Goal: Information Seeking & Learning: Learn about a topic

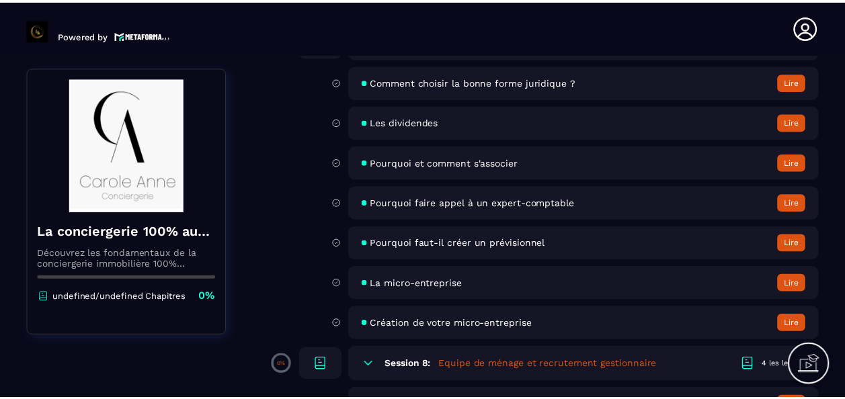
scroll to position [941, 0]
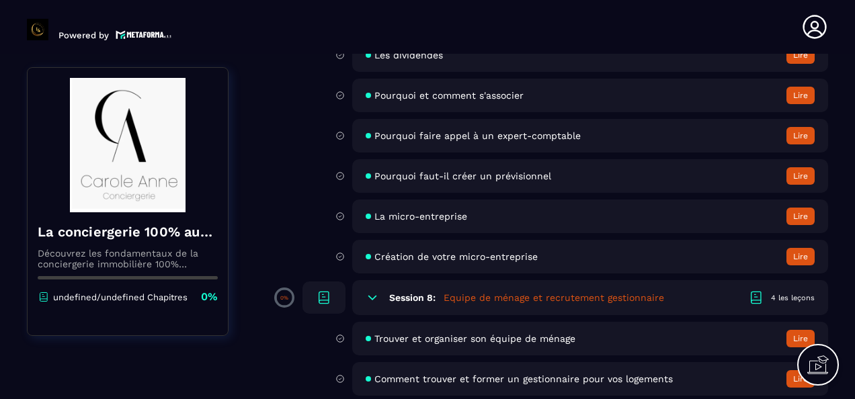
click at [802, 93] on button "Lire" at bounding box center [800, 95] width 28 height 17
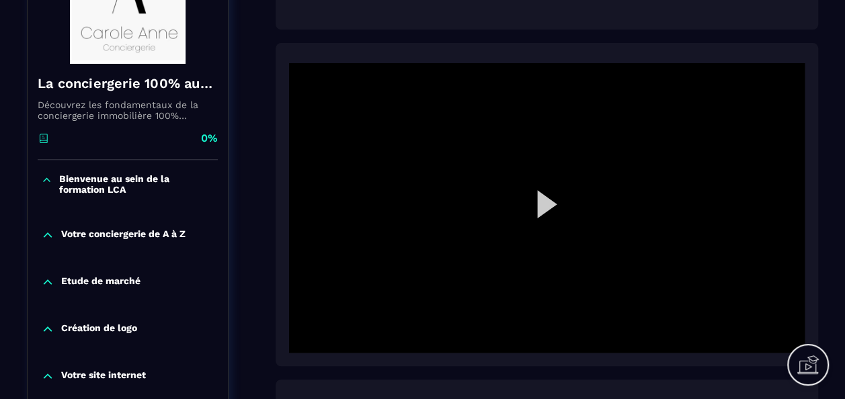
click at [549, 205] on div at bounding box center [547, 208] width 516 height 290
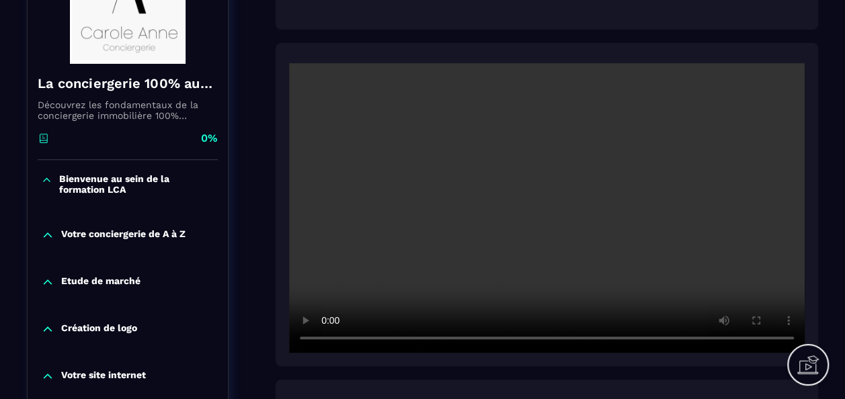
click at [227, 241] on div "Votre conciergerie de A à Z" at bounding box center [128, 235] width 200 height 13
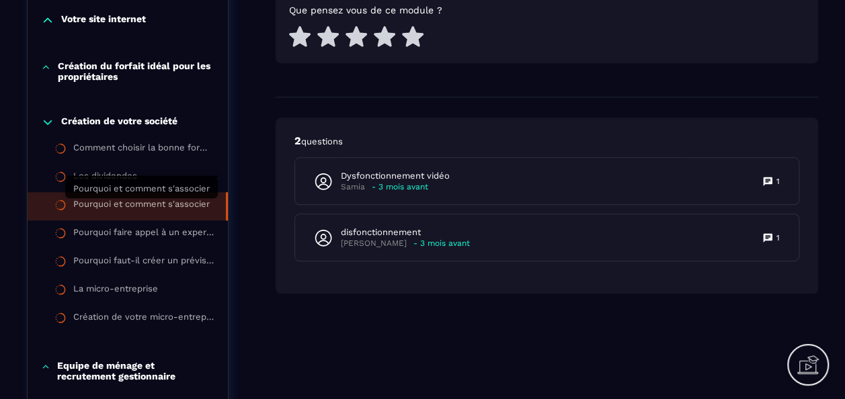
scroll to position [605, 0]
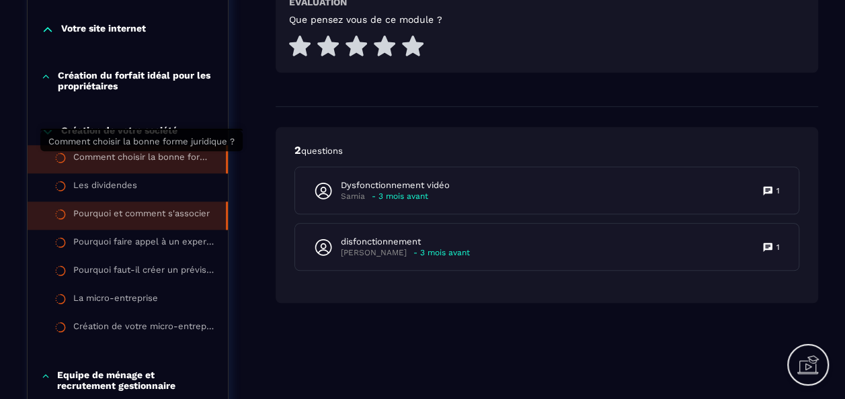
click at [133, 163] on div "Comment choisir la bonne forme juridique ?" at bounding box center [142, 159] width 139 height 15
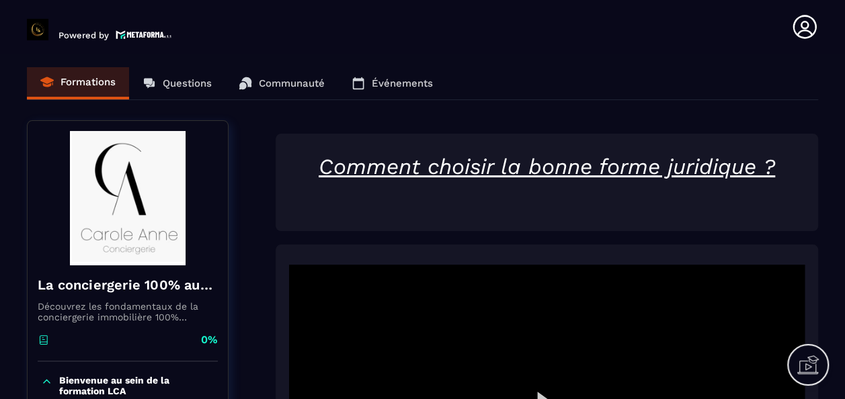
scroll to position [202, 0]
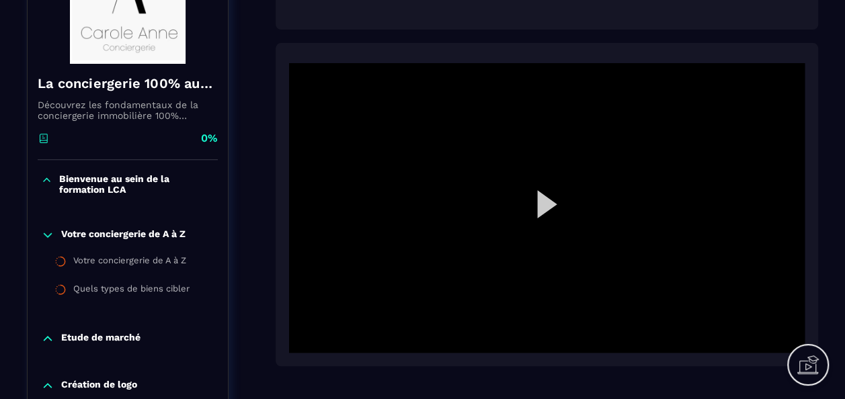
click at [549, 206] on div at bounding box center [547, 208] width 516 height 290
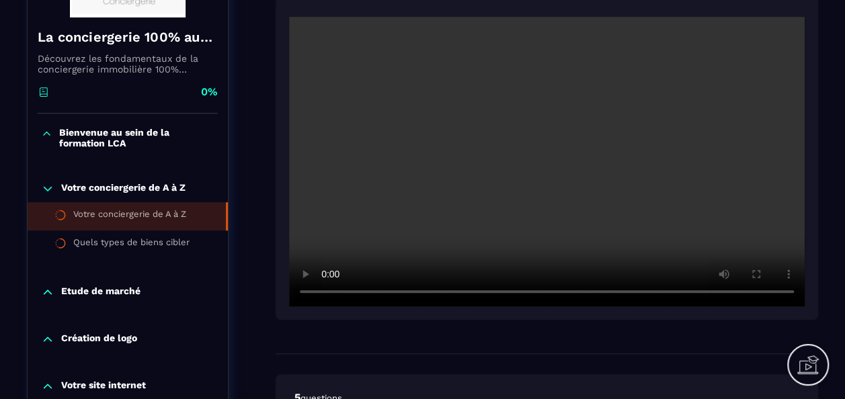
scroll to position [269, 0]
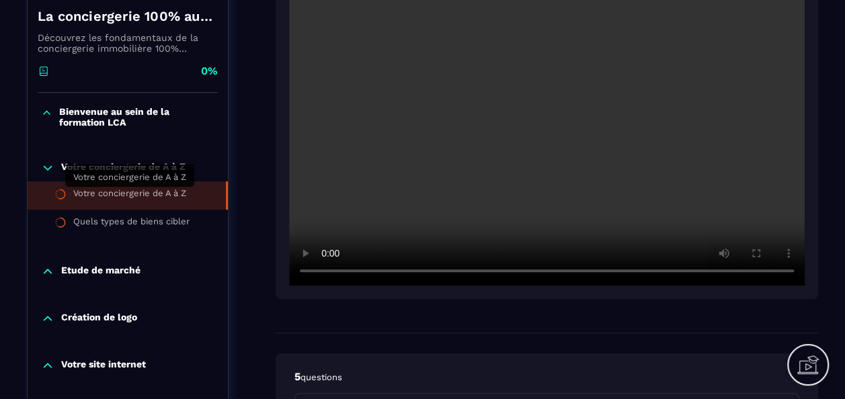
click at [137, 191] on div "Votre conciergerie de A à Z" at bounding box center [129, 195] width 113 height 15
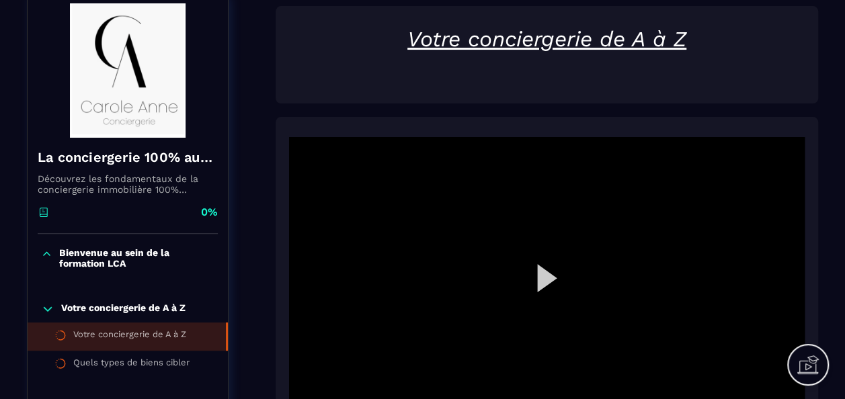
scroll to position [269, 0]
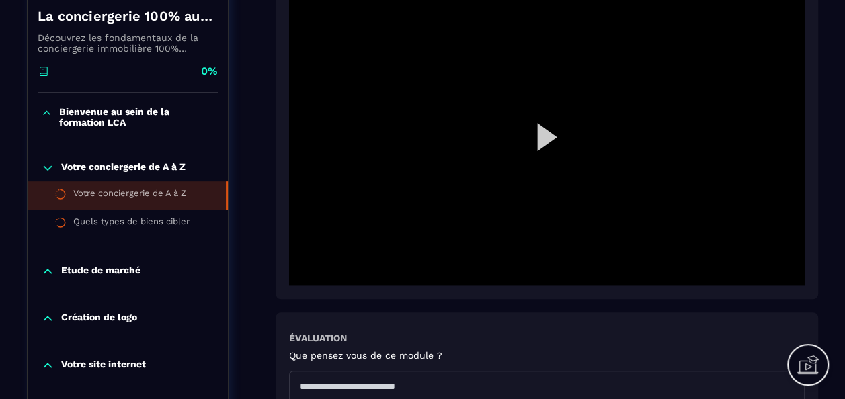
click at [542, 145] on div at bounding box center [547, 141] width 516 height 290
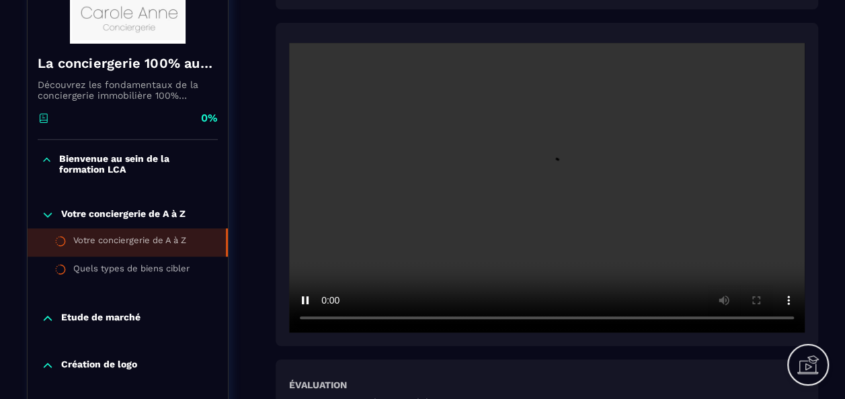
scroll to position [202, 0]
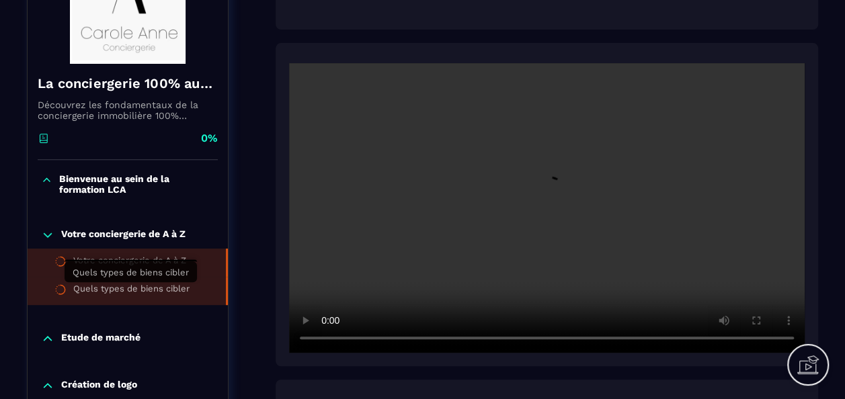
click at [131, 290] on div "Quels types de biens cibler" at bounding box center [131, 291] width 116 height 15
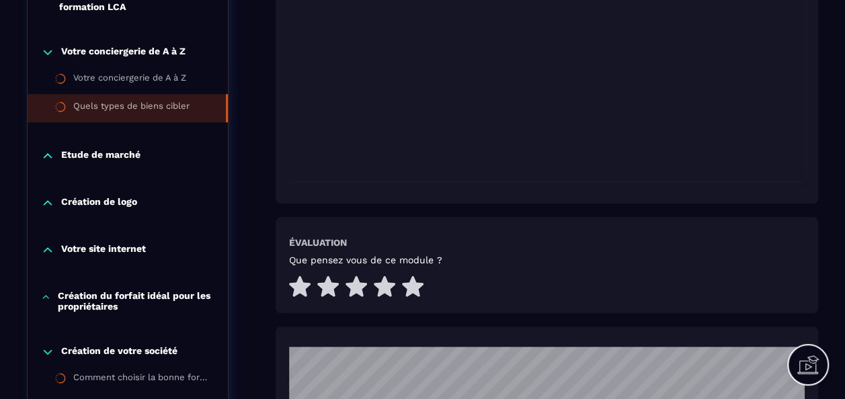
scroll to position [403, 0]
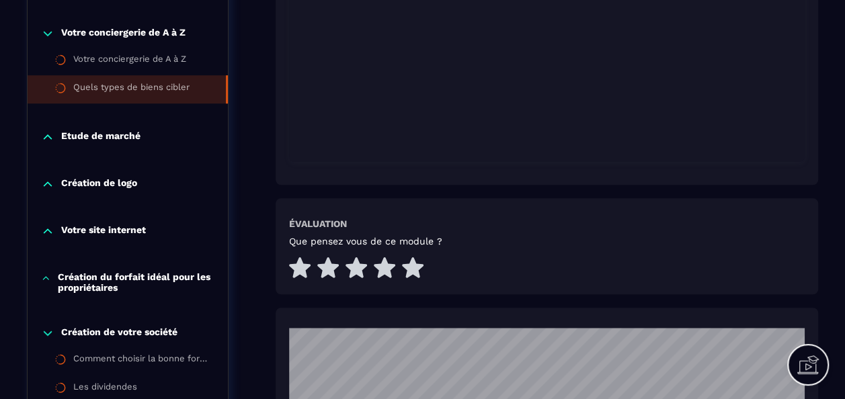
click at [157, 230] on div "Votre site internet" at bounding box center [128, 231] width 200 height 13
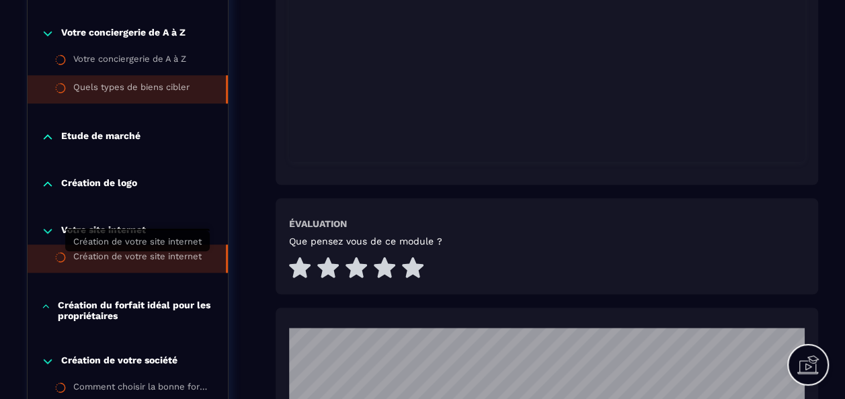
click at [153, 257] on div "Création de votre site internet" at bounding box center [137, 258] width 128 height 15
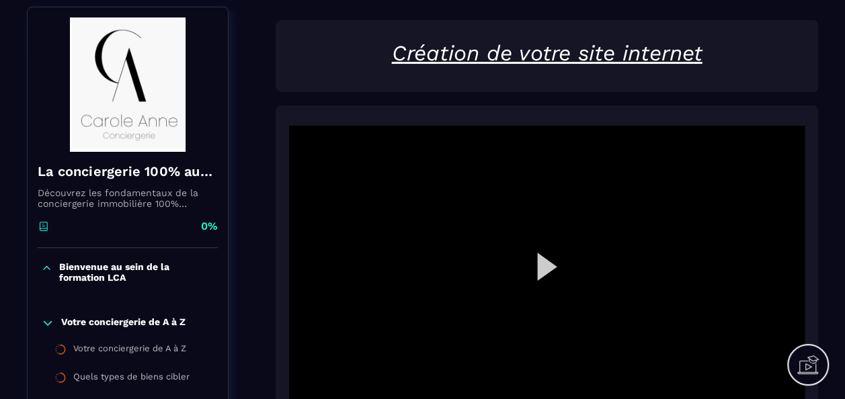
scroll to position [134, 0]
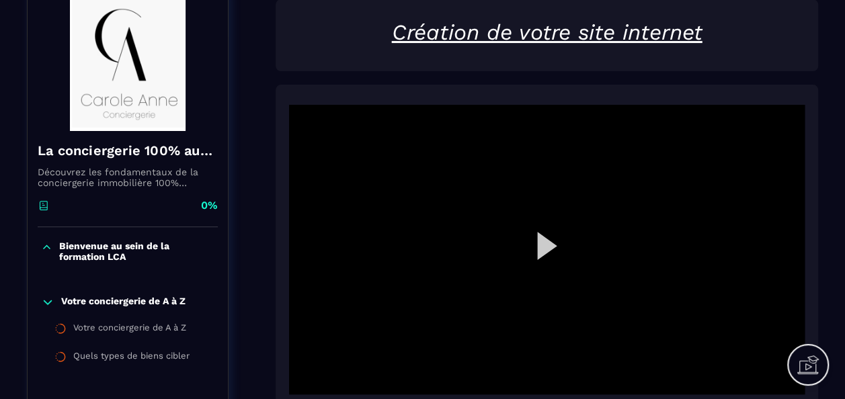
click at [557, 241] on div at bounding box center [547, 250] width 516 height 290
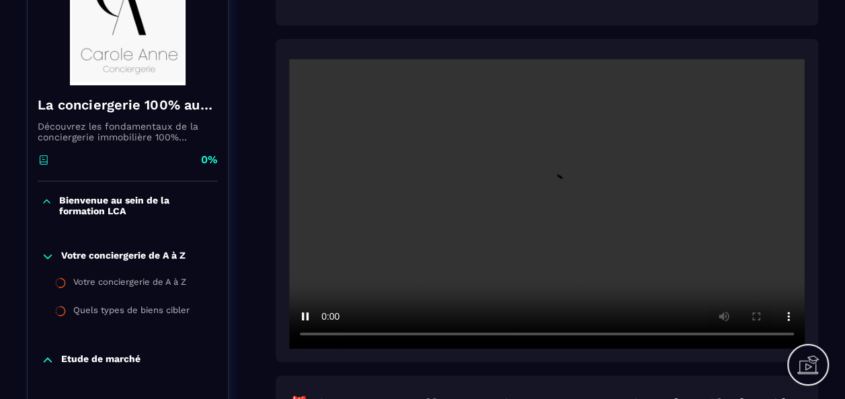
scroll to position [202, 0]
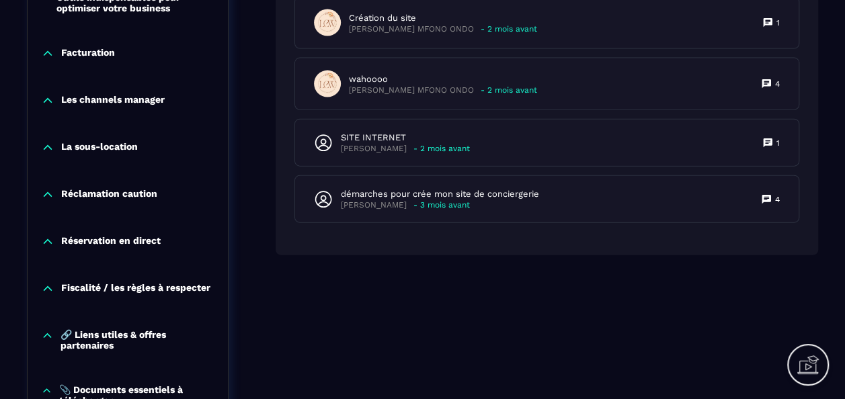
scroll to position [1645, 0]
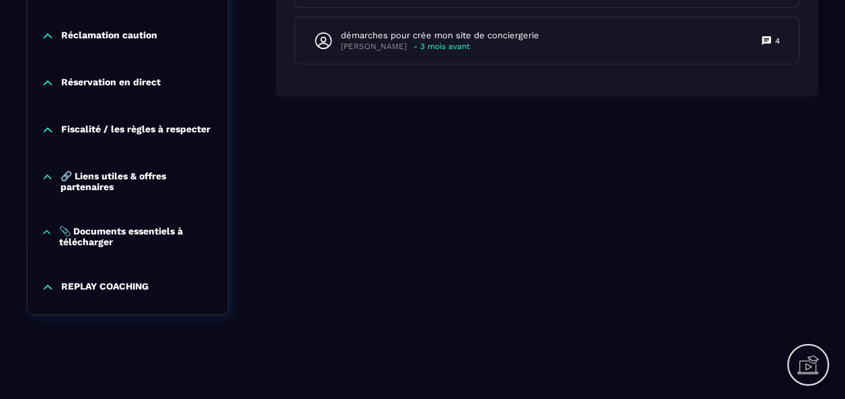
click at [148, 284] on p "REPLAY COACHING" at bounding box center [104, 287] width 87 height 13
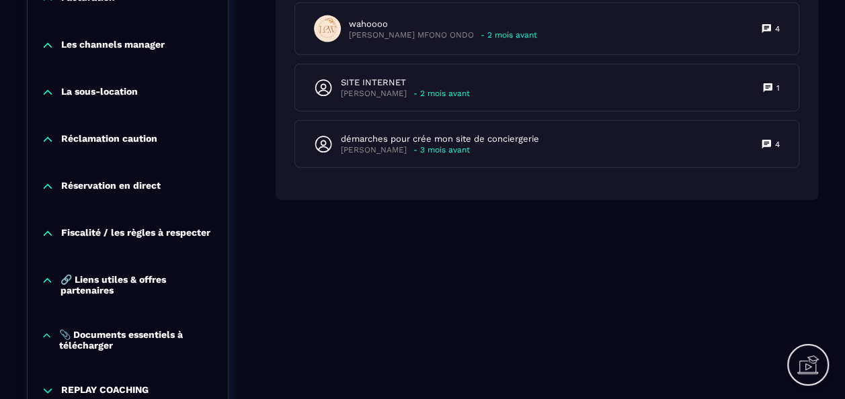
scroll to position [1510, 0]
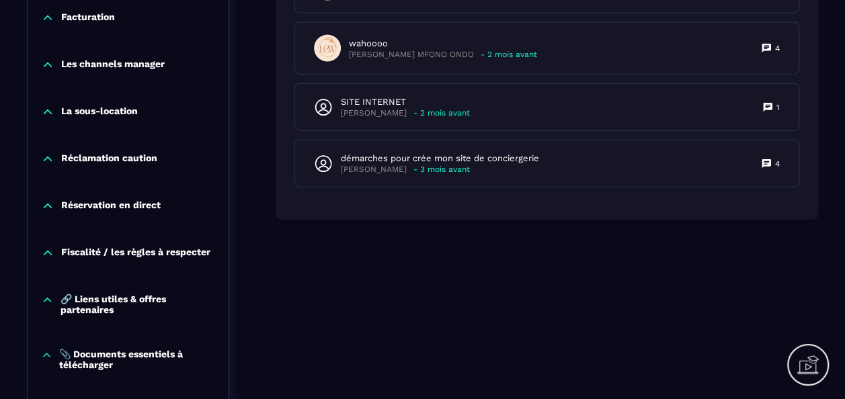
click at [151, 358] on div "📎 Documents essentiels à télécharger" at bounding box center [128, 362] width 200 height 55
click at [147, 363] on p "📎 Documents essentiels à télécharger" at bounding box center [136, 360] width 155 height 22
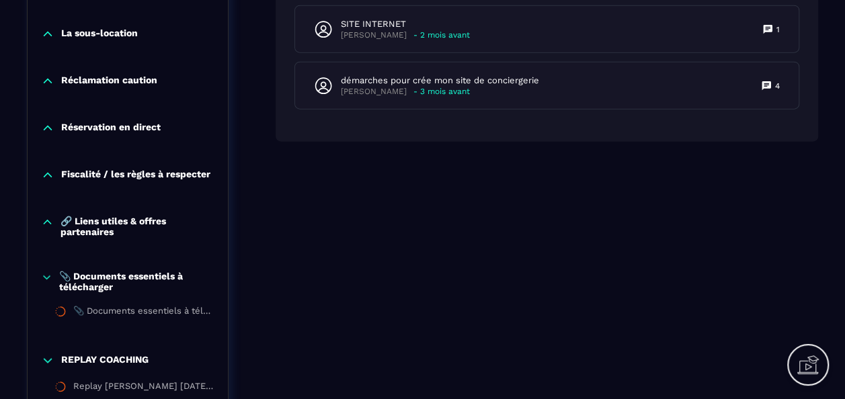
scroll to position [1645, 0]
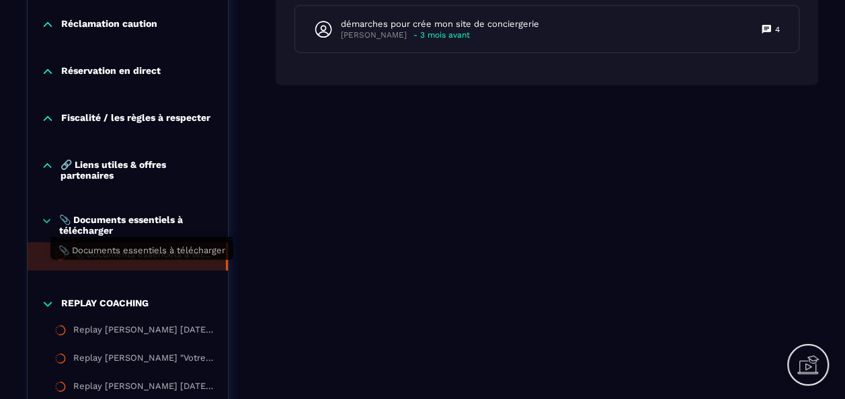
click at [165, 264] on div "📎 Documents essentiels à télécharger" at bounding box center [142, 256] width 139 height 15
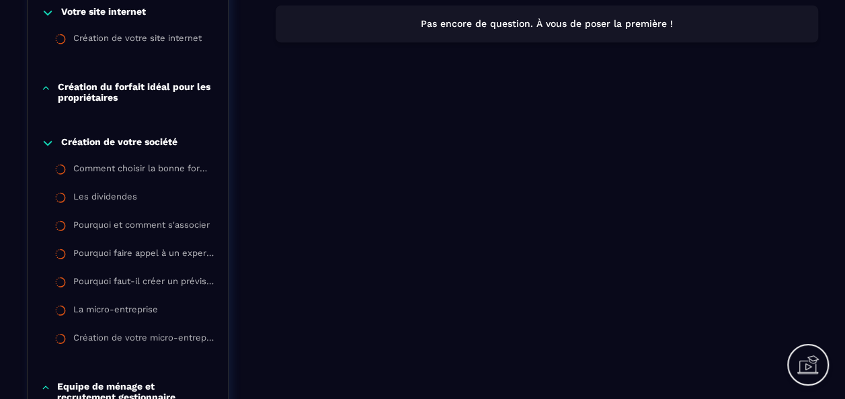
scroll to position [605, 0]
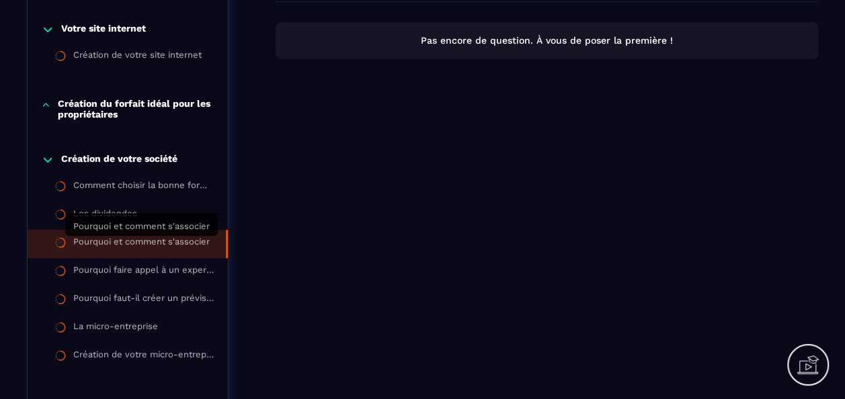
click at [157, 245] on div "Pourquoi et comment s'associer" at bounding box center [141, 244] width 136 height 15
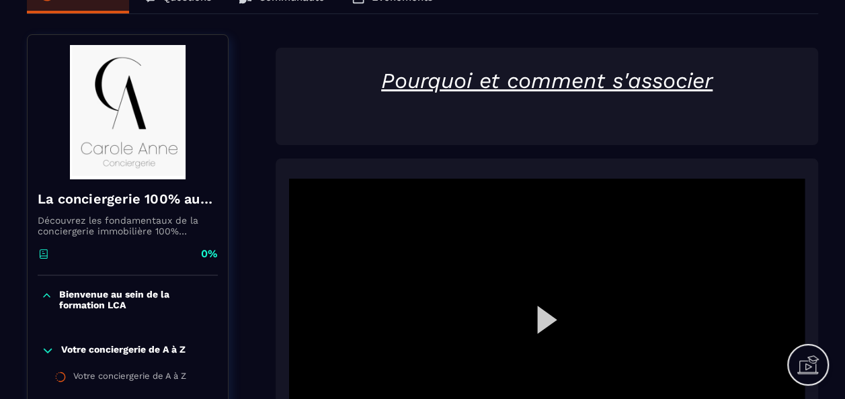
scroll to position [134, 0]
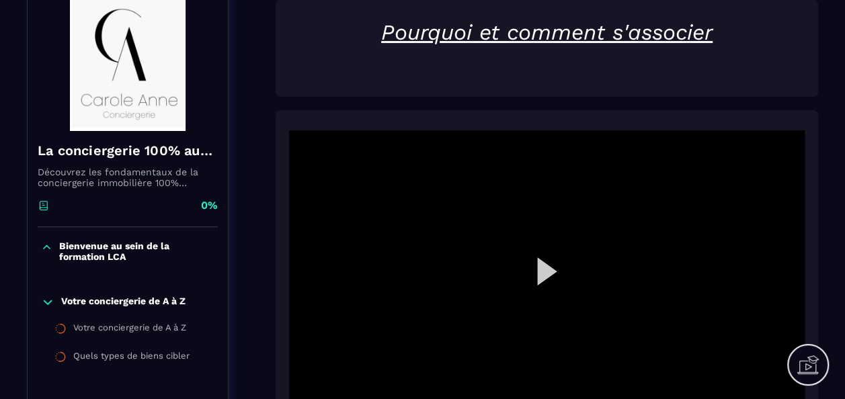
click at [550, 274] on div at bounding box center [547, 275] width 516 height 290
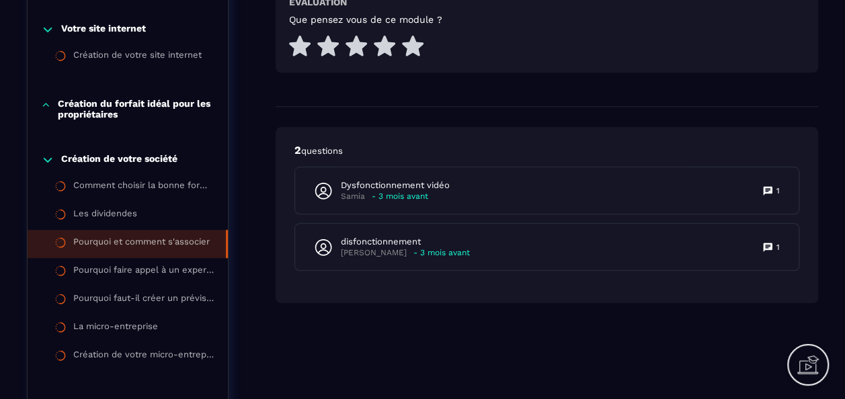
scroll to position [672, 0]
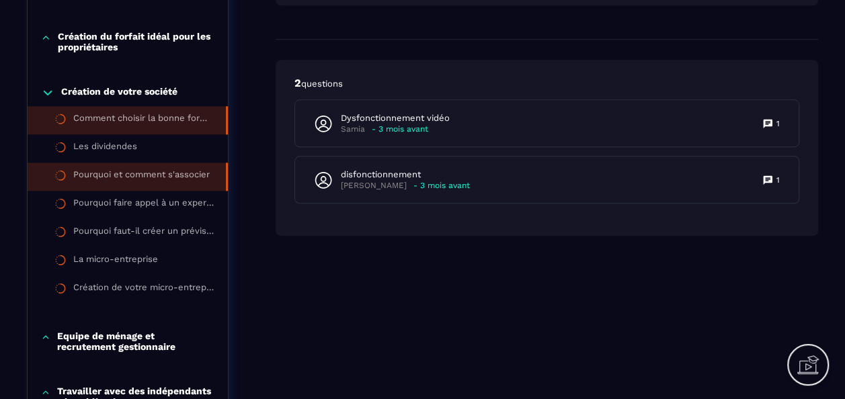
click at [163, 120] on div "Comment choisir la bonne forme juridique ?" at bounding box center [142, 120] width 139 height 15
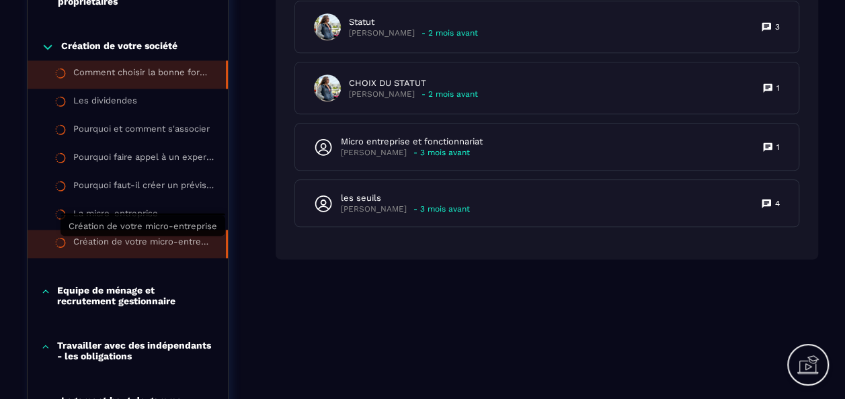
scroll to position [739, 0]
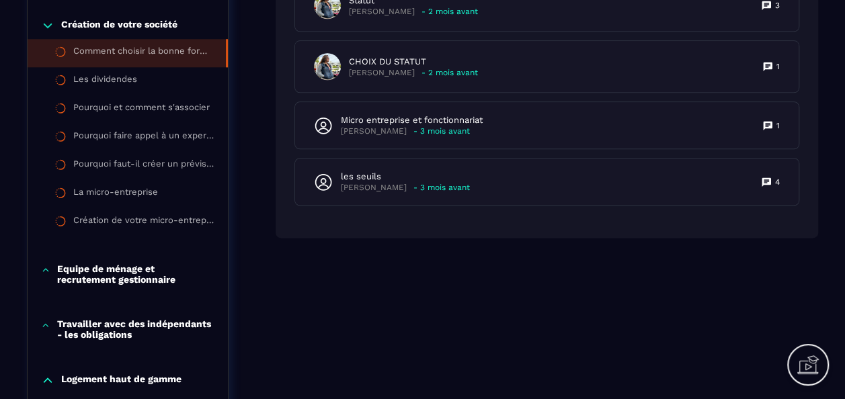
click at [139, 278] on p "Equipe de ménage et recrutement gestionnaire" at bounding box center [135, 275] width 157 height 22
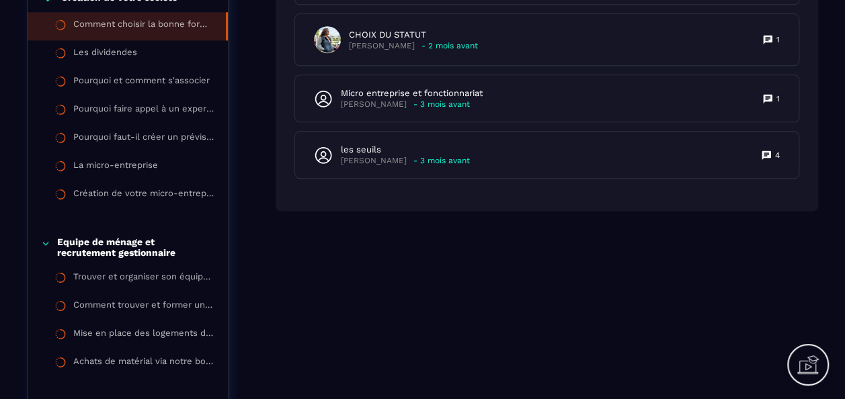
scroll to position [807, 0]
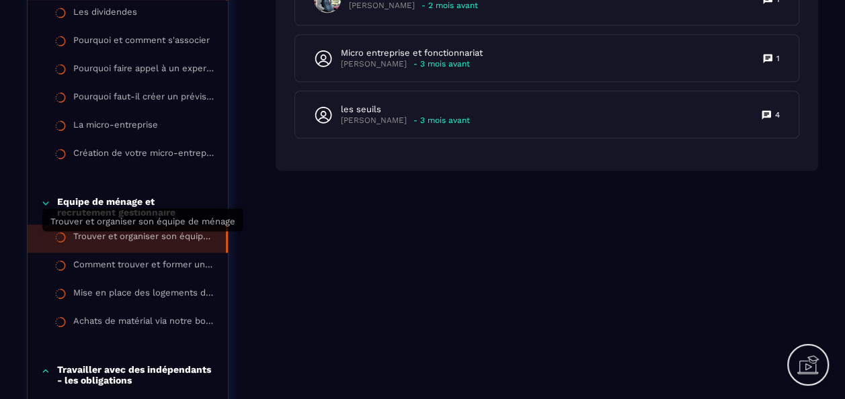
click at [137, 239] on div "Trouver et organiser son équipe de ménage" at bounding box center [142, 238] width 139 height 15
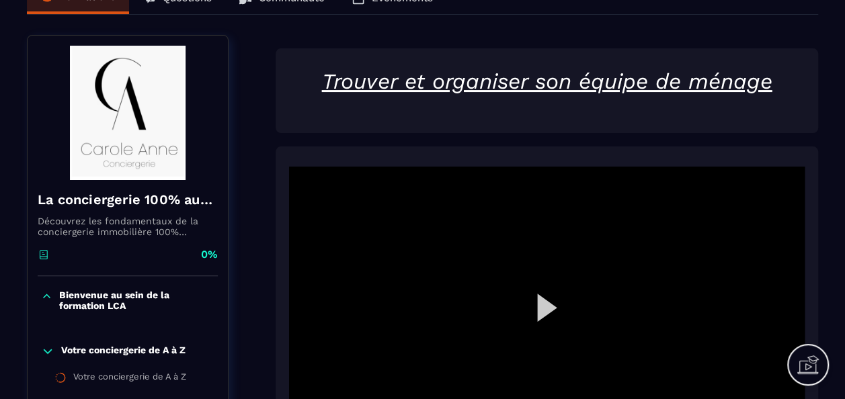
scroll to position [134, 0]
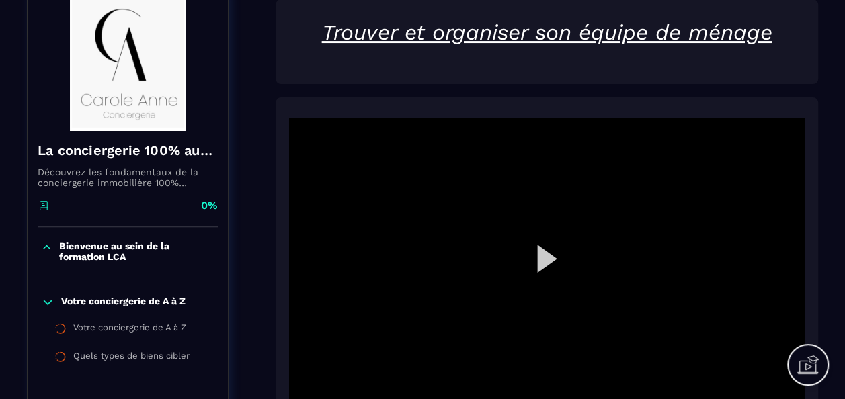
click at [555, 255] on div at bounding box center [547, 263] width 516 height 290
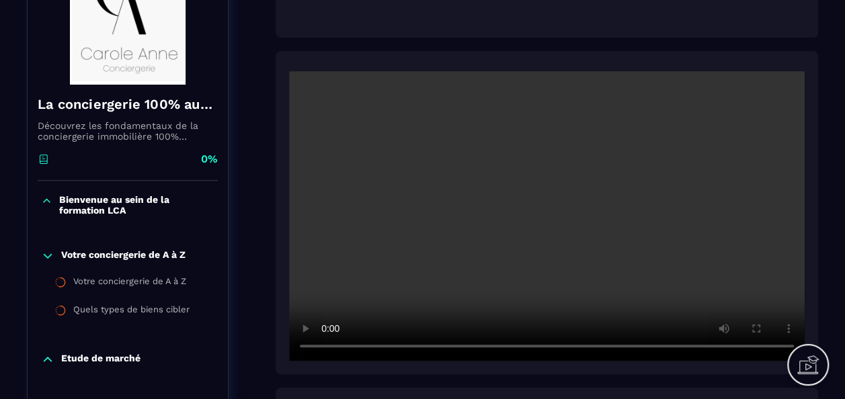
scroll to position [202, 0]
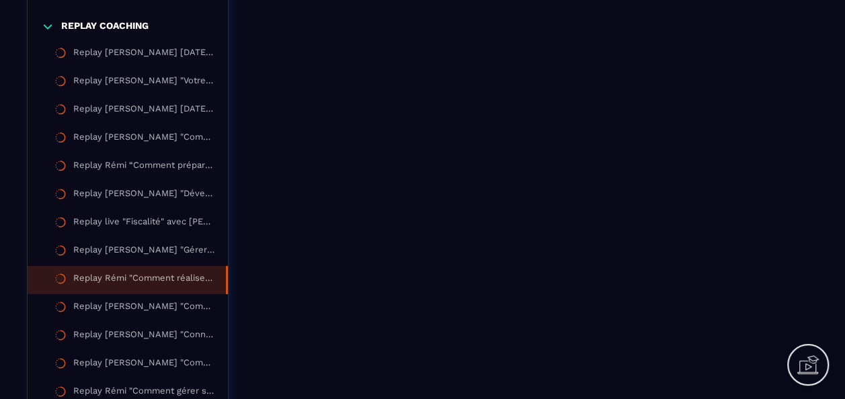
scroll to position [2017, 0]
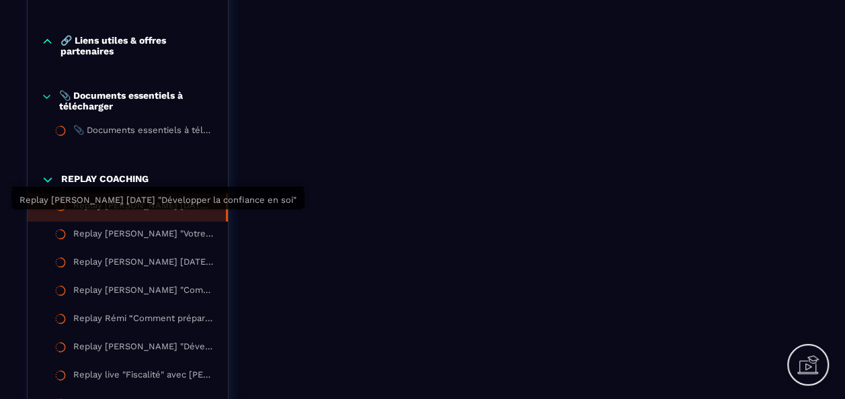
click at [159, 215] on div "Replay [PERSON_NAME] [DATE] "Développer la confiance en soi"" at bounding box center [142, 207] width 139 height 15
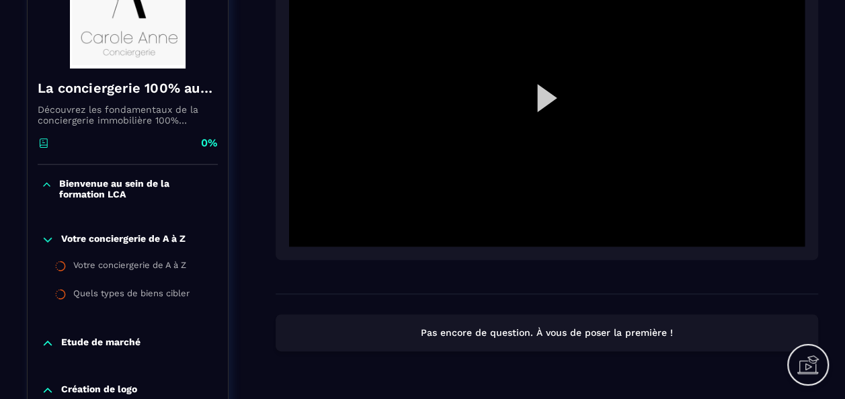
scroll to position [202, 0]
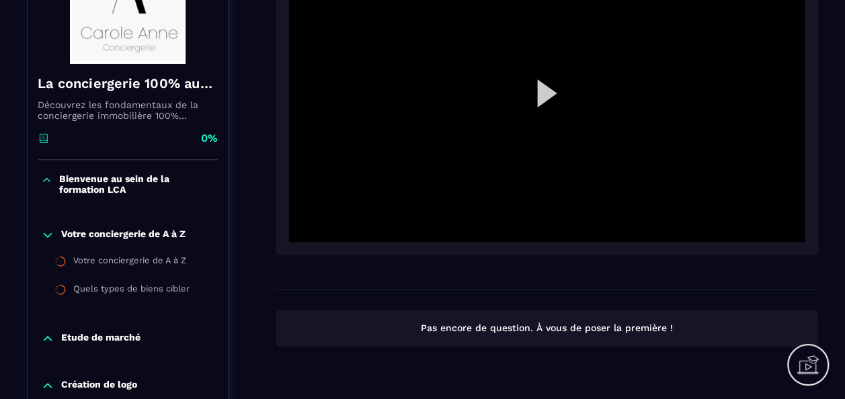
click at [565, 109] on div at bounding box center [547, 97] width 516 height 290
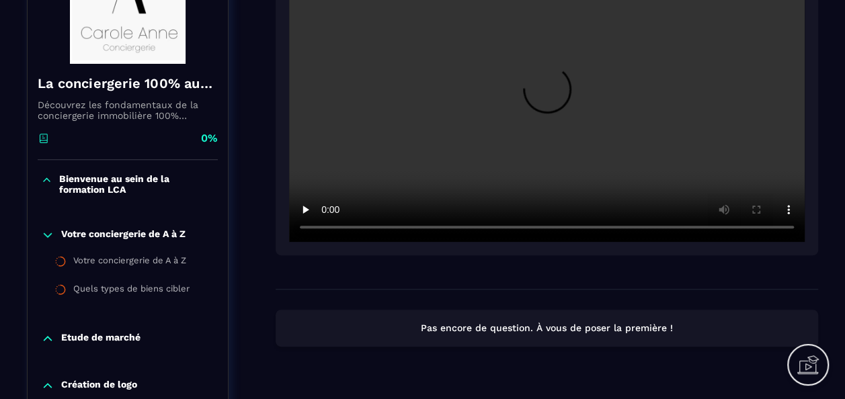
click at [50, 181] on icon at bounding box center [46, 179] width 11 height 13
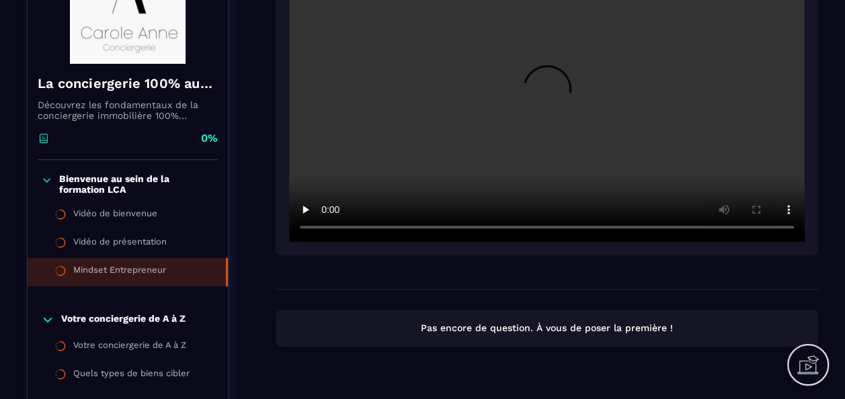
click at [130, 266] on div "Mindset Entrepreneur" at bounding box center [119, 272] width 93 height 15
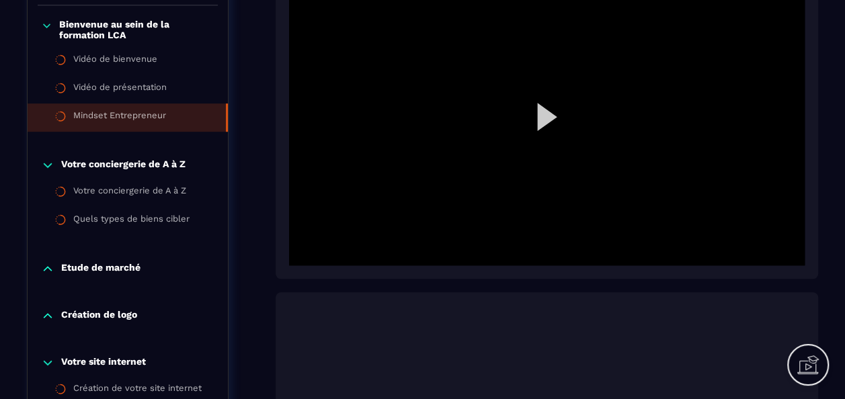
scroll to position [336, 0]
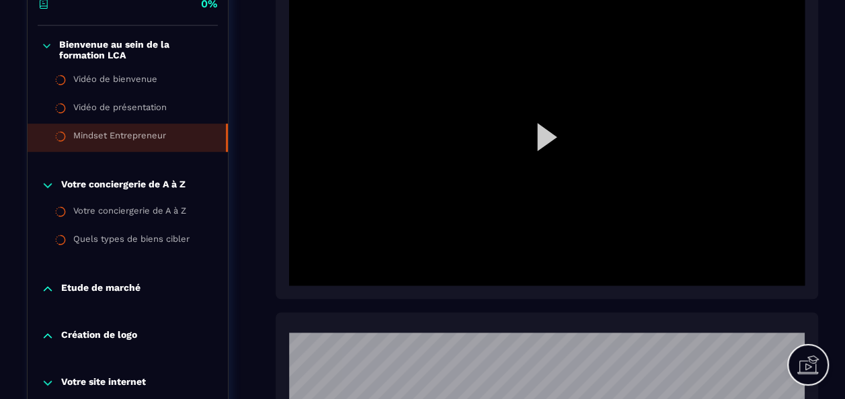
drag, startPoint x: 531, startPoint y: 153, endPoint x: 510, endPoint y: 157, distance: 21.2
click at [531, 152] on div at bounding box center [547, 141] width 516 height 290
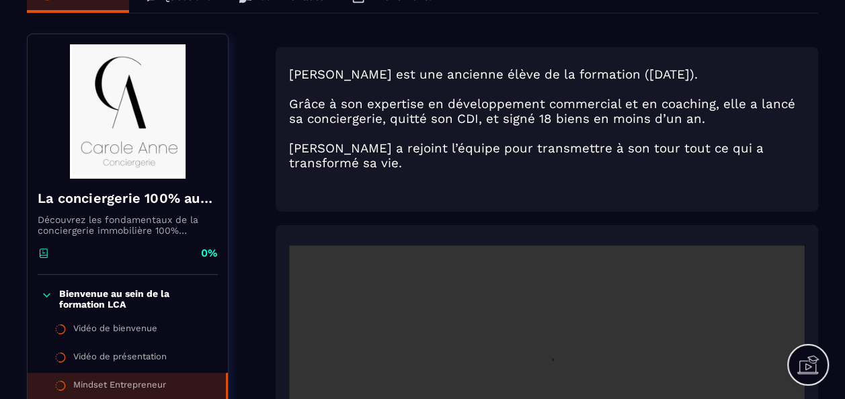
scroll to position [67, 0]
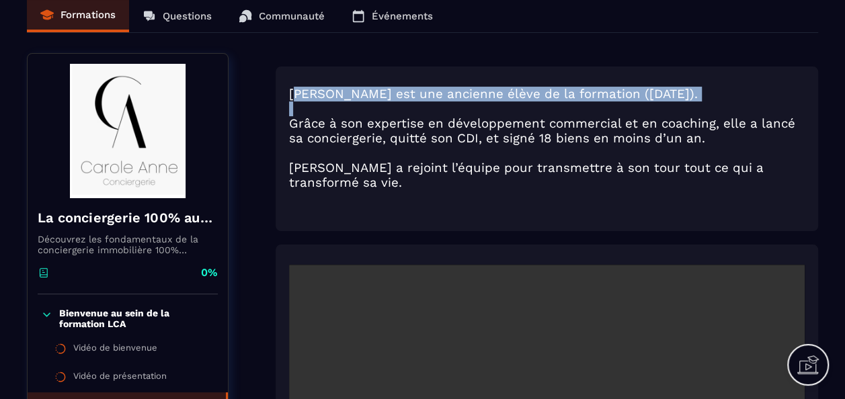
drag, startPoint x: 296, startPoint y: 96, endPoint x: 413, endPoint y: 103, distance: 117.2
click at [413, 103] on div "Jenny est une ancienne élève de la formation (novembre 2023). Grâce à son exper…" at bounding box center [547, 152] width 516 height 131
drag, startPoint x: 413, startPoint y: 103, endPoint x: 475, endPoint y: 90, distance: 62.5
click at [475, 89] on h3 "Jenny est une ancienne élève de la formation (novembre 2023)." at bounding box center [547, 94] width 516 height 15
click at [520, 95] on h3 "Jenny est une ancienne élève de la formation (novembre 2023)." at bounding box center [547, 94] width 516 height 15
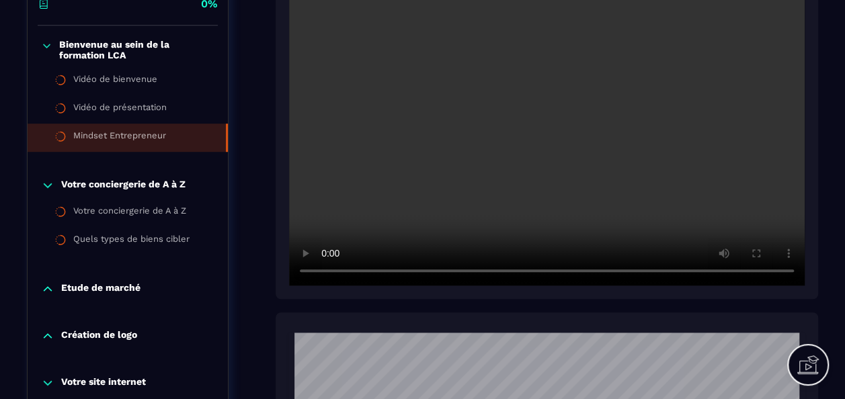
scroll to position [269, 0]
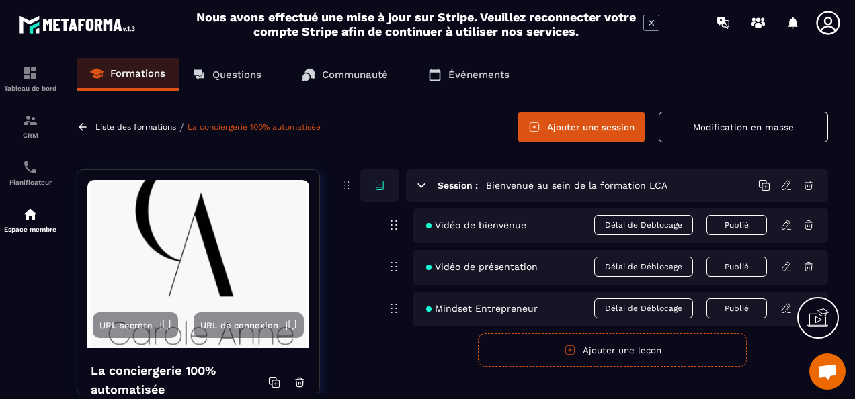
click at [233, 74] on p "Questions" at bounding box center [236, 75] width 49 height 12
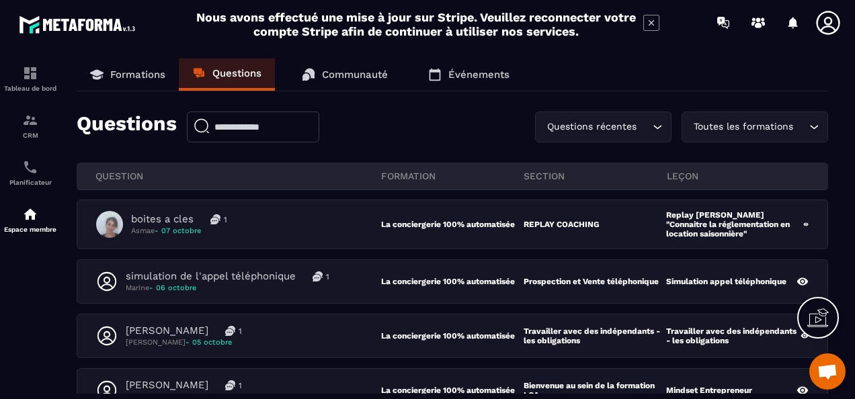
click at [786, 123] on div "Toutes les formations" at bounding box center [748, 127] width 118 height 15
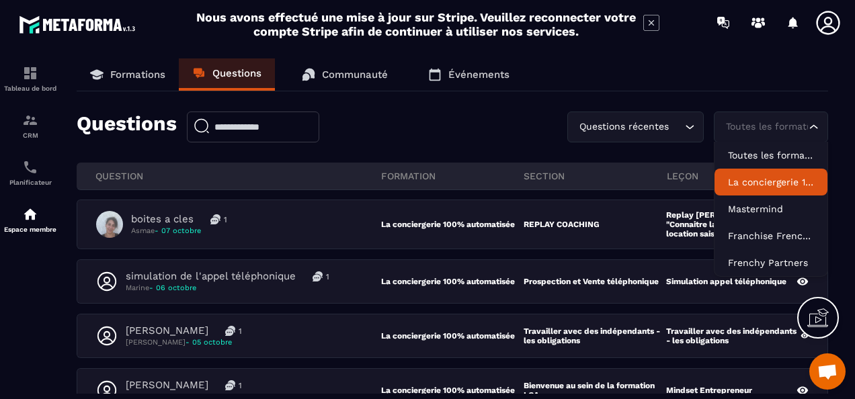
click at [770, 180] on p "La conciergerie 100% automatisée" at bounding box center [771, 181] width 86 height 13
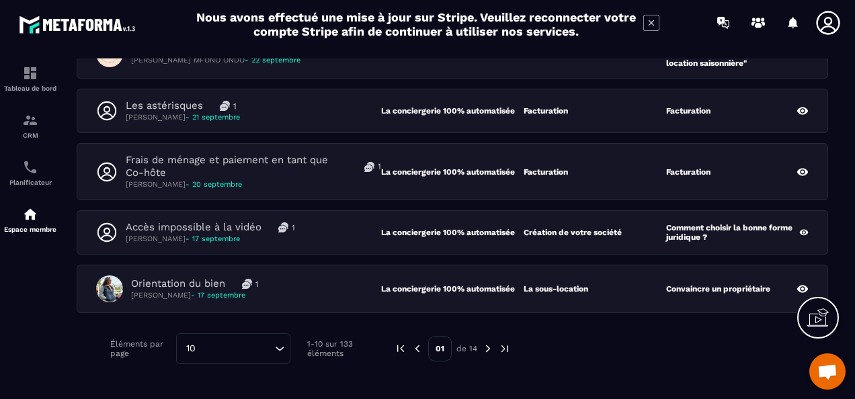
scroll to position [471, 0]
